Goal: Transaction & Acquisition: Obtain resource

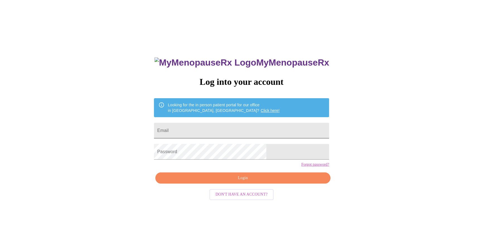
click at [205, 129] on input "Email" at bounding box center [241, 131] width 175 height 16
type input "[EMAIL_ADDRESS][DOMAIN_NAME]"
click at [234, 182] on span "Login" at bounding box center [243, 178] width 162 height 7
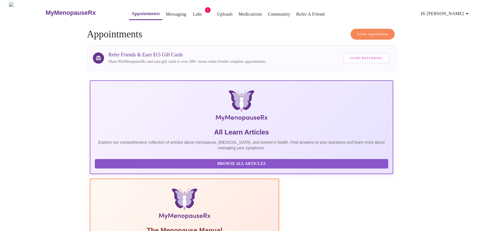
click at [193, 11] on link "Labs" at bounding box center [197, 14] width 9 height 8
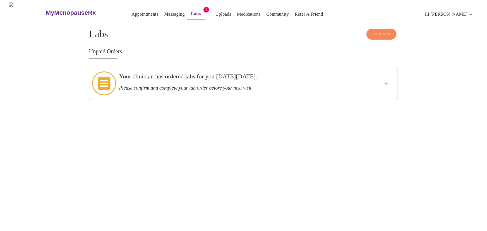
click at [185, 78] on h3 "Your clinician has ordered labs for you [DATE][DATE]." at bounding box center [228, 76] width 219 height 7
click at [384, 80] on icon "show more" at bounding box center [386, 83] width 7 height 7
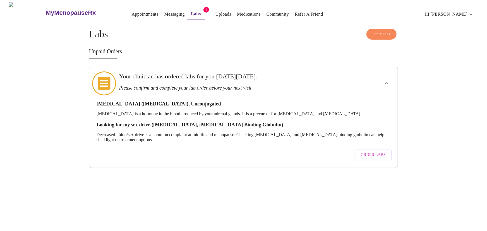
click at [372, 151] on span "Order Labs" at bounding box center [373, 154] width 25 height 7
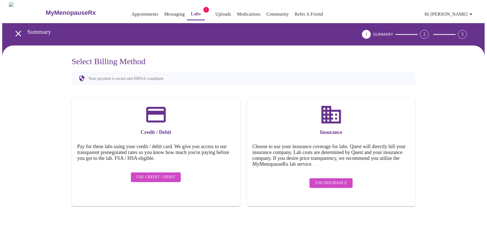
click at [339, 180] on span "Use Insurance" at bounding box center [331, 183] width 32 height 7
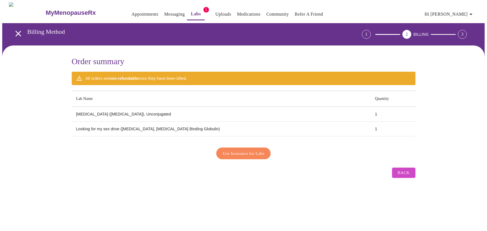
click at [248, 150] on span "Use Insurance for Labs" at bounding box center [243, 153] width 42 height 7
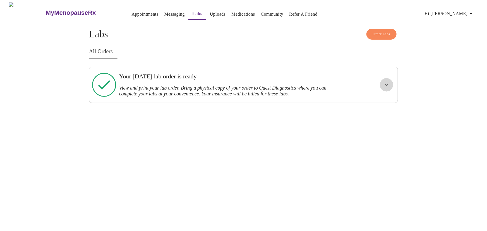
click at [385, 84] on icon "show more" at bounding box center [386, 84] width 7 height 7
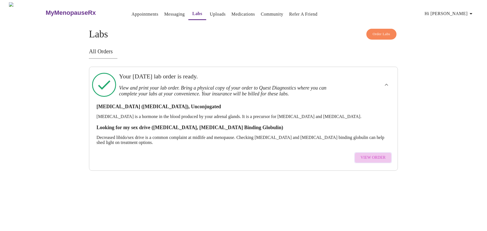
click at [374, 154] on span "View Order" at bounding box center [372, 157] width 25 height 7
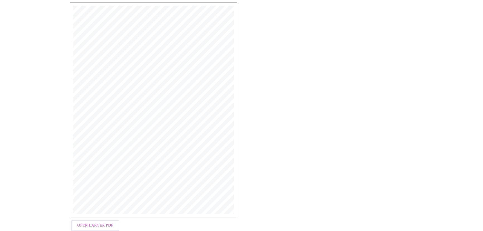
scroll to position [101, 0]
click at [100, 221] on span "Open Larger PDF" at bounding box center [95, 221] width 36 height 7
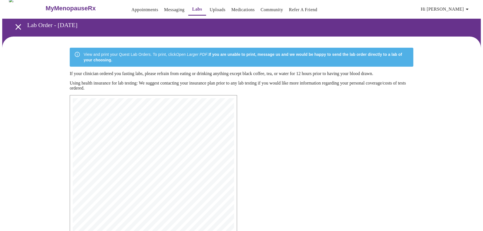
scroll to position [0, 0]
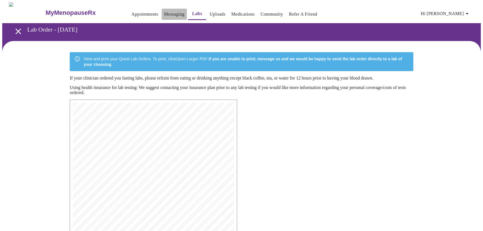
click at [164, 10] on link "Messaging" at bounding box center [174, 14] width 20 height 8
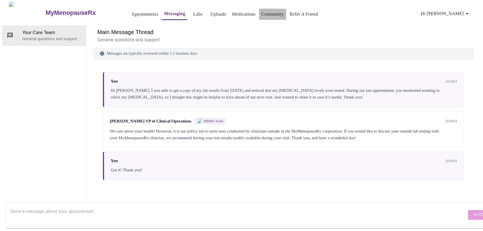
click at [261, 13] on link "Community" at bounding box center [272, 14] width 23 height 8
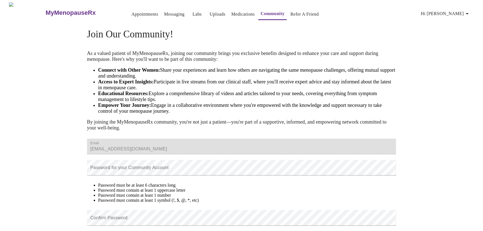
click at [232, 10] on link "Medications" at bounding box center [242, 14] width 23 height 8
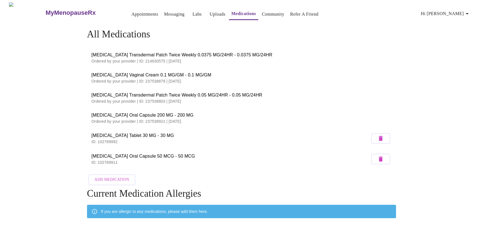
click at [210, 11] on link "Uploads" at bounding box center [218, 14] width 16 height 8
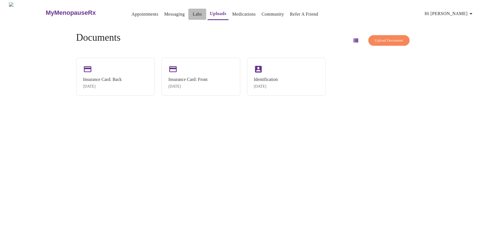
click at [193, 11] on link "Labs" at bounding box center [197, 14] width 9 height 8
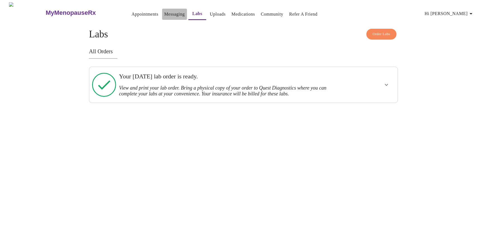
click at [164, 11] on link "Messaging" at bounding box center [174, 14] width 20 height 8
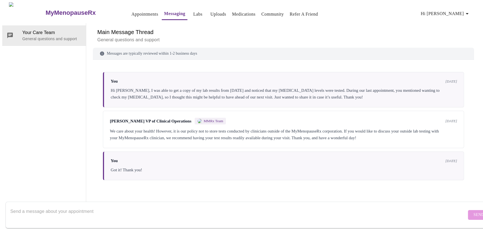
scroll to position [21, 0]
click at [13, 208] on textarea "Send a message about your appointment" at bounding box center [238, 215] width 456 height 18
type textarea "Hi, I received"
click at [193, 11] on link "Labs" at bounding box center [197, 14] width 9 height 8
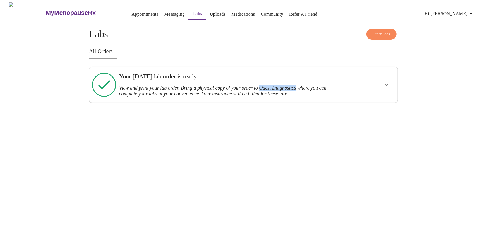
drag, startPoint x: 270, startPoint y: 84, endPoint x: 309, endPoint y: 84, distance: 39.3
click at [309, 85] on h3 "View and print your lab order. Bring a physical copy of your order to Quest Dia…" at bounding box center [228, 91] width 219 height 12
copy h3 "Quest Diagnostics"
click at [297, 103] on div "MyMenopauseRx Appointments Messaging Labs Uploads Medications Community Refer a…" at bounding box center [243, 52] width 482 height 101
